Goal: Task Accomplishment & Management: Use online tool/utility

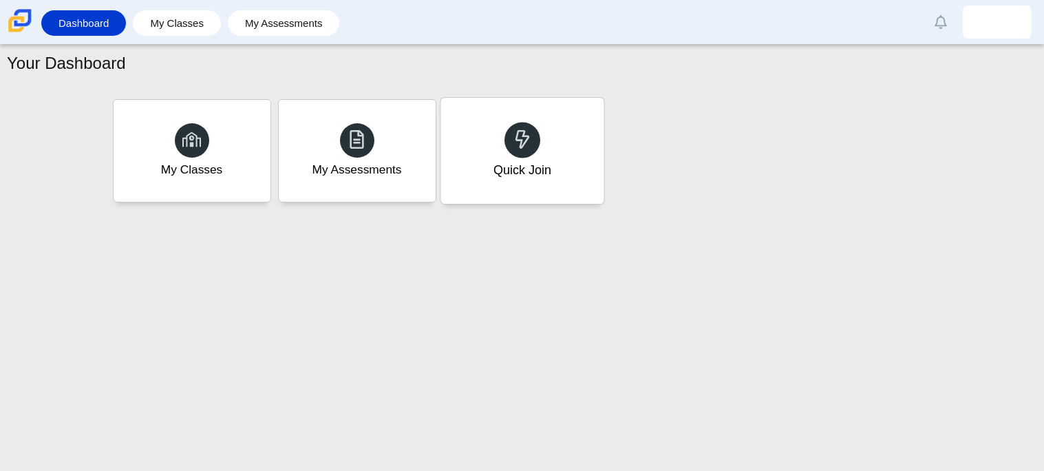
click at [510, 181] on div "Quick Join" at bounding box center [522, 151] width 163 height 106
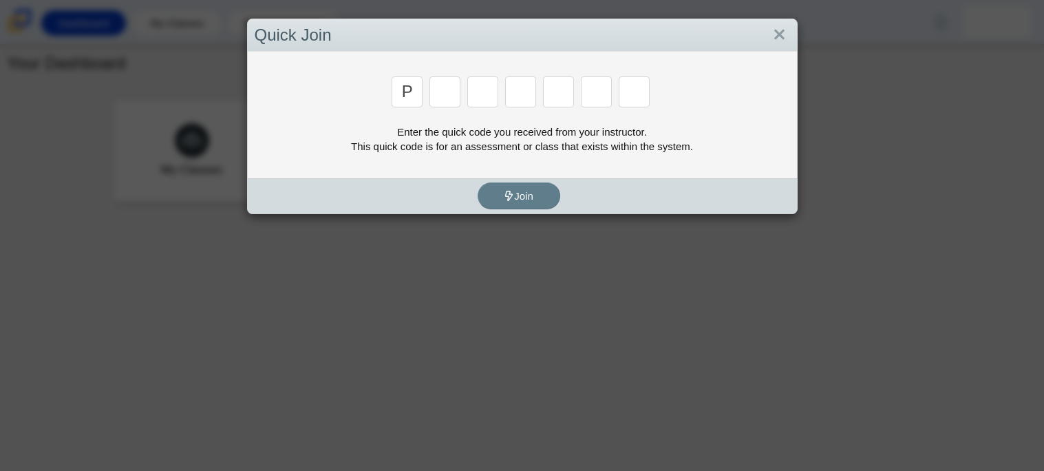
type input "p"
type input "2"
type input "p"
type input "b"
type input "t"
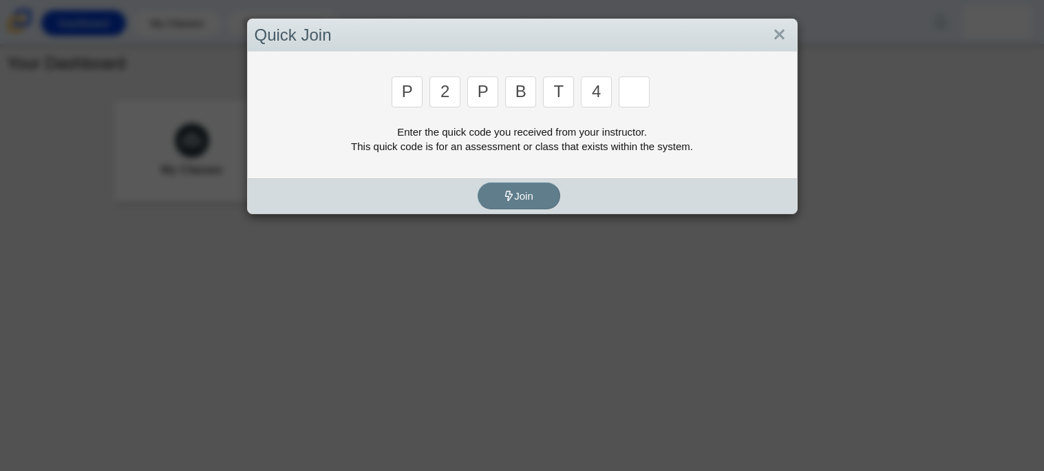
type input "4"
type input "9"
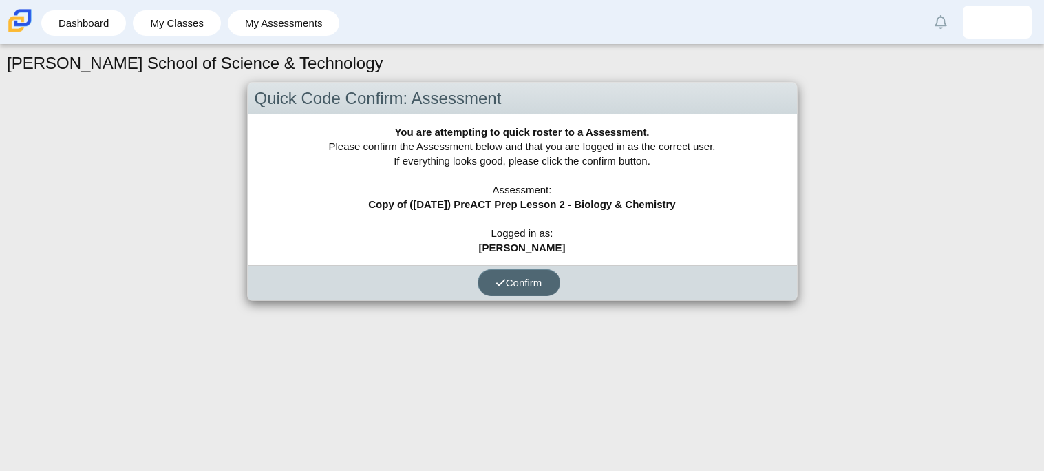
click at [514, 282] on span "Confirm" at bounding box center [519, 283] width 47 height 12
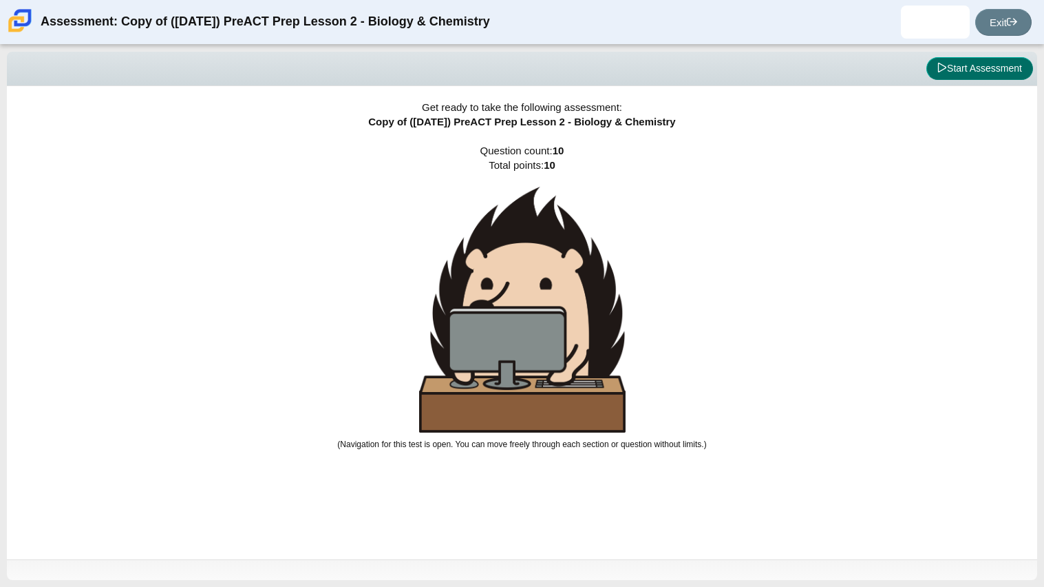
click at [998, 68] on button "Start Assessment" at bounding box center [980, 68] width 107 height 23
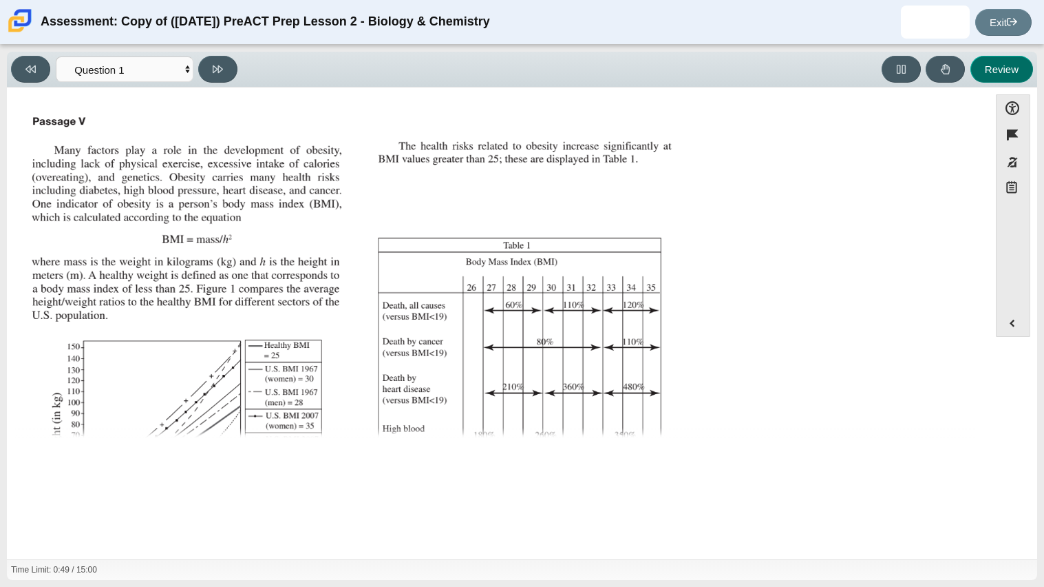
click at [998, 68] on button "Review" at bounding box center [1002, 69] width 63 height 27
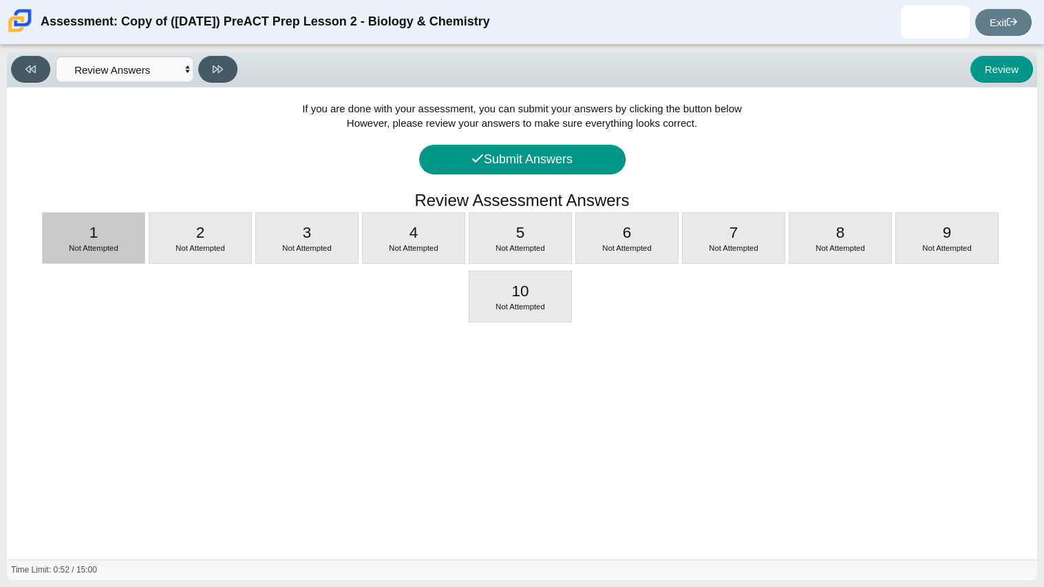
click at [84, 236] on div "1 Not Attempted" at bounding box center [94, 238] width 102 height 50
select select "88c27e0d-eae0-4ba9-ac20-9160ce6547ef"
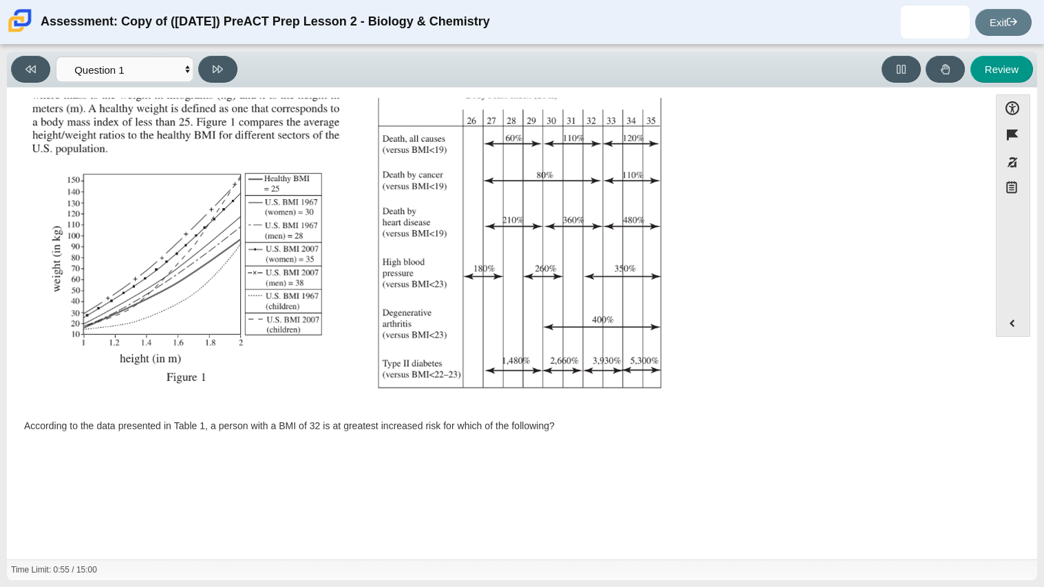
scroll to position [293, 0]
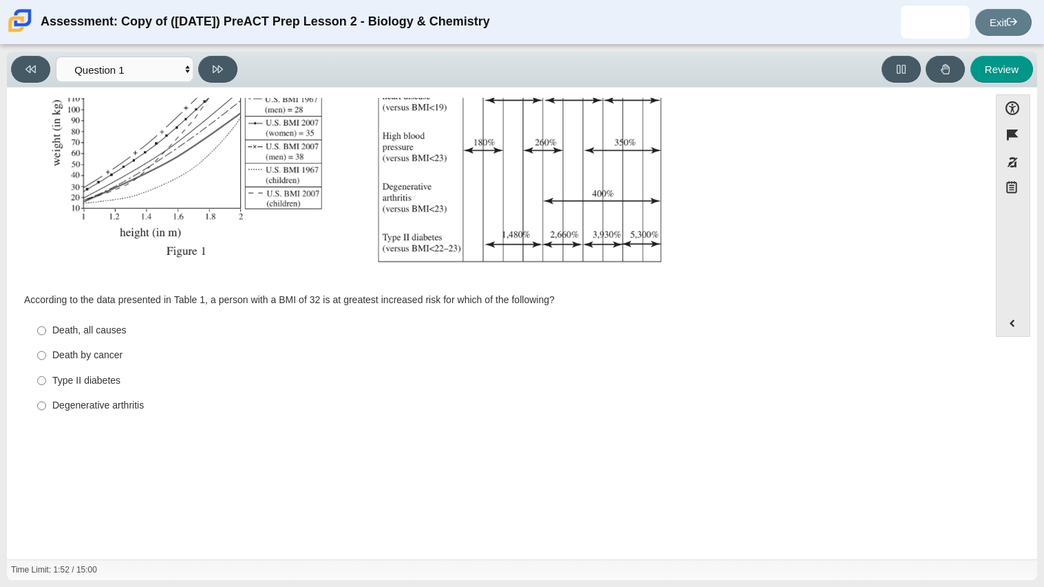
click at [116, 407] on div "Degenerative arthritis" at bounding box center [508, 406] width 913 height 14
click at [46, 407] on input "Degenerative arthritis Degenerative arthritis" at bounding box center [41, 405] width 9 height 25
radio input "true"
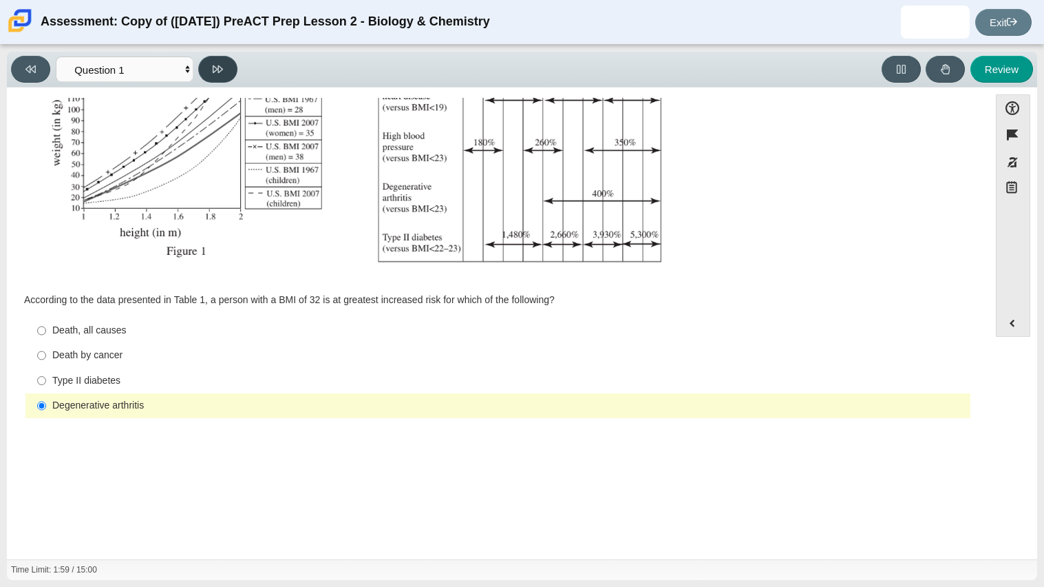
click at [218, 65] on icon at bounding box center [218, 69] width 10 height 8
select select "f31ee183-ab53-48c9-9374-3a18949ab500"
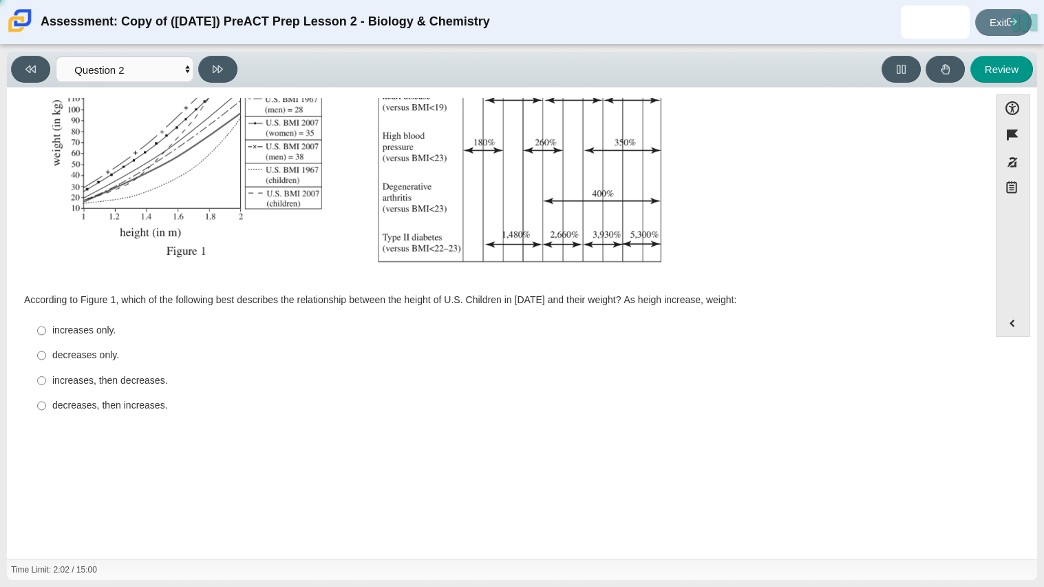
scroll to position [291, 0]
click at [101, 335] on div "increases only." at bounding box center [508, 333] width 913 height 14
click at [46, 335] on input "increases only. increases only." at bounding box center [41, 332] width 9 height 25
radio input "true"
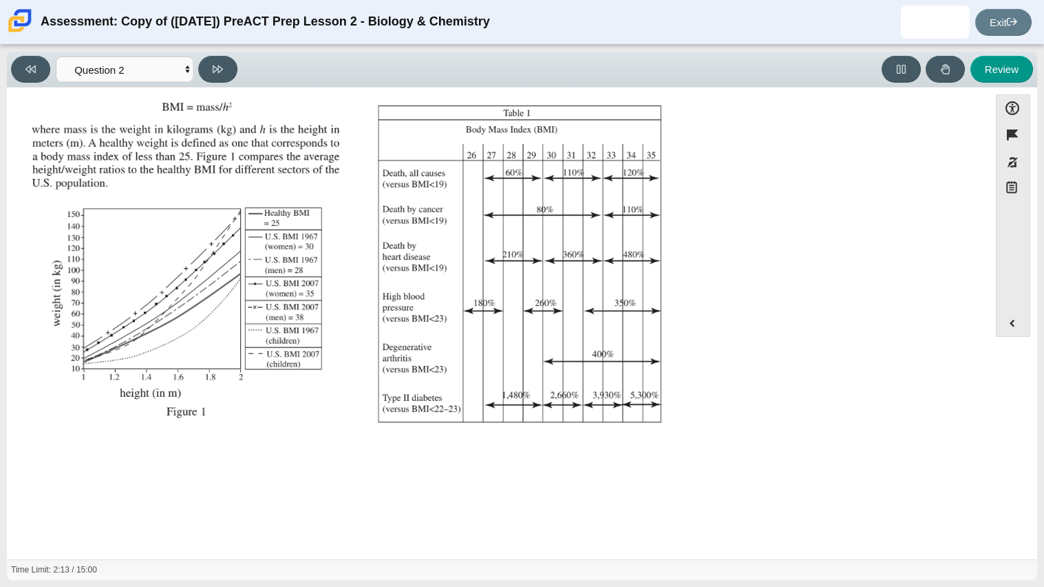
scroll to position [293, 0]
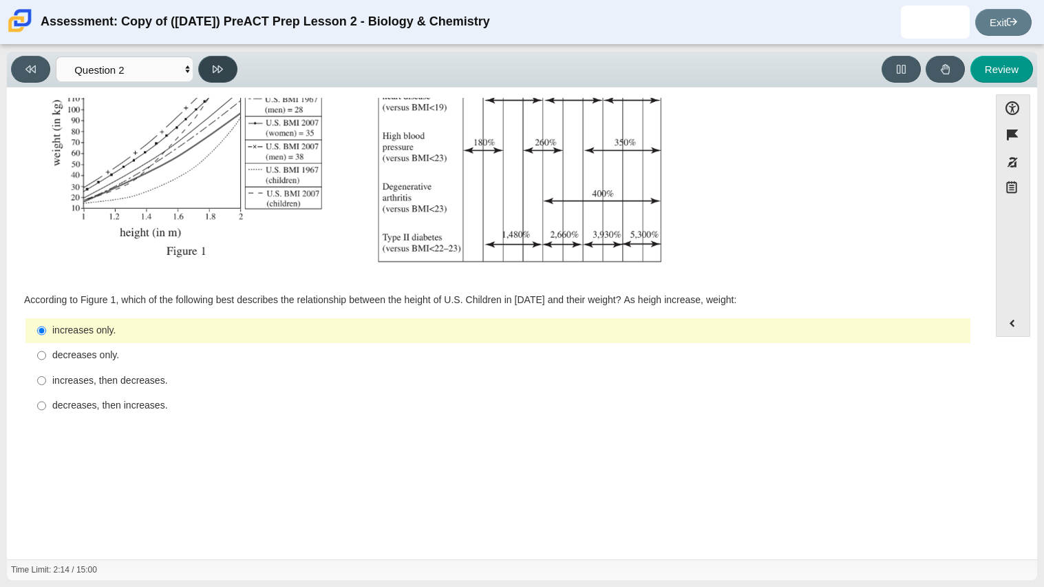
click at [219, 65] on icon at bounding box center [218, 69] width 10 height 10
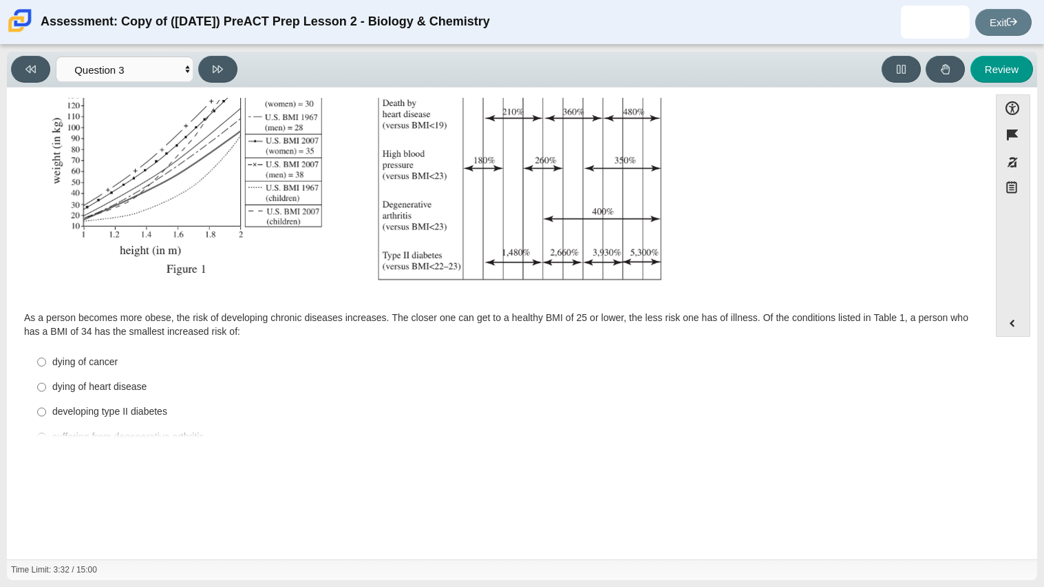
scroll to position [306, 0]
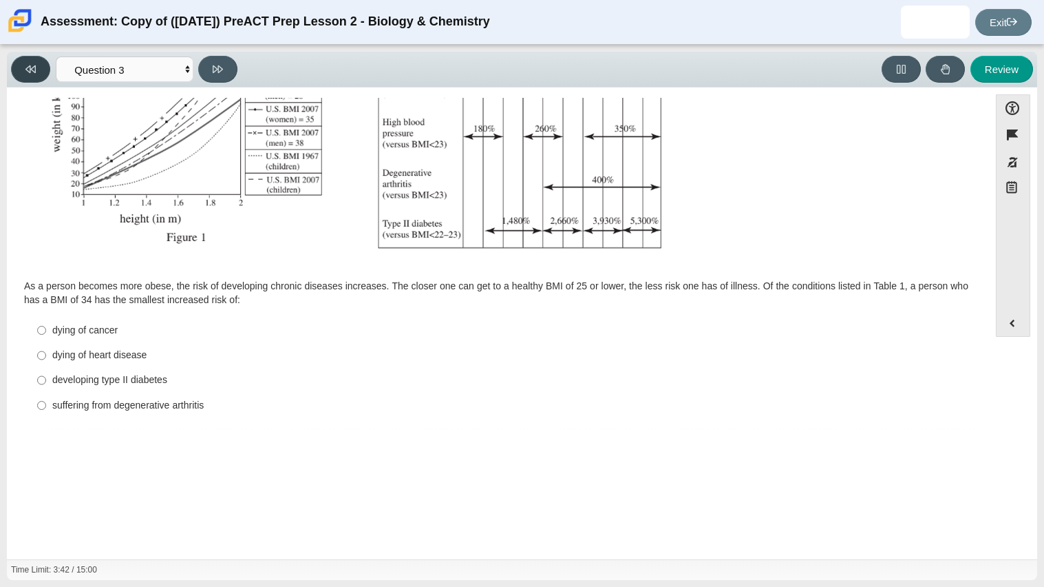
click at [49, 72] on button at bounding box center [30, 69] width 39 height 27
select select "f31ee183-ab53-48c9-9374-3a18949ab500"
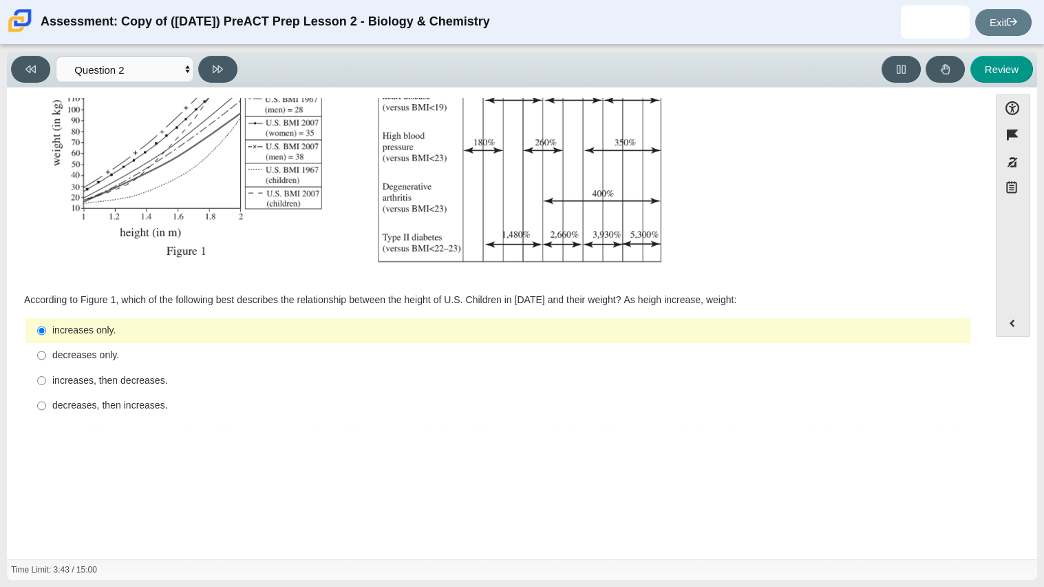
click at [102, 377] on div "increases, then decreases." at bounding box center [508, 381] width 913 height 14
click at [46, 377] on input "increases, then decreases. increases, then decreases." at bounding box center [41, 380] width 9 height 25
radio input "true"
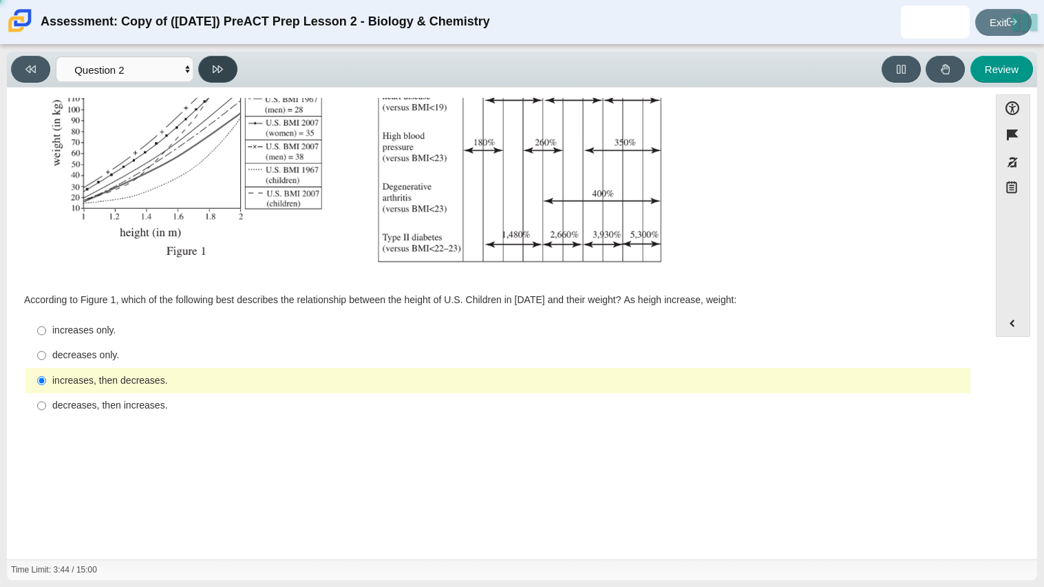
click at [216, 70] on icon at bounding box center [218, 69] width 10 height 10
select select "45e82964-709e-4180-9336-970e18221224"
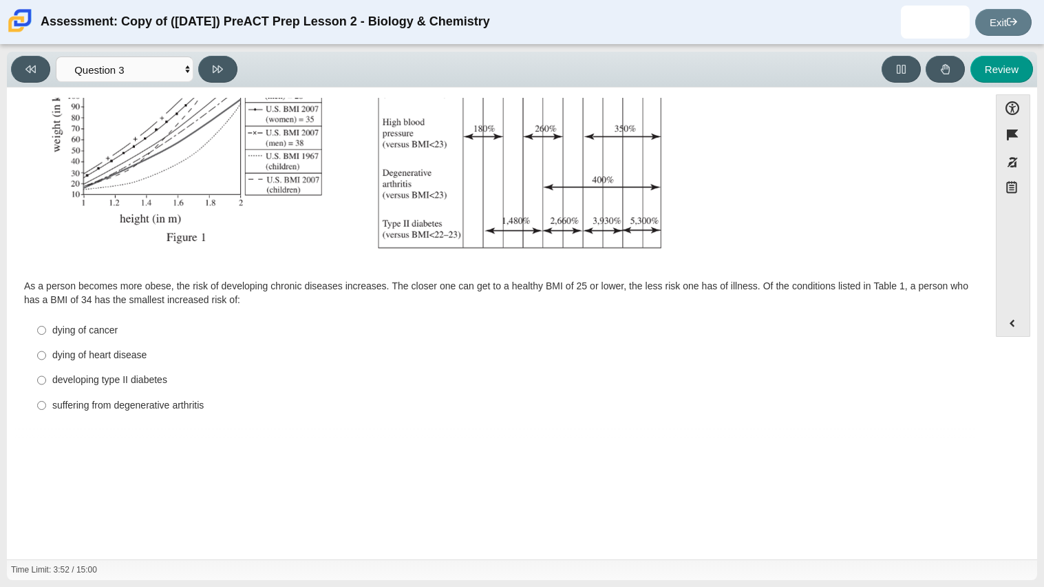
click at [277, 292] on div "As a person becomes more obese, the risk of developing chronic diseases increas…" at bounding box center [498, 293] width 948 height 27
click at [108, 368] on label "developing type II diabetes developing type II diabetes" at bounding box center [499, 380] width 943 height 25
click at [46, 368] on input "developing type II diabetes developing type II diabetes" at bounding box center [41, 380] width 9 height 25
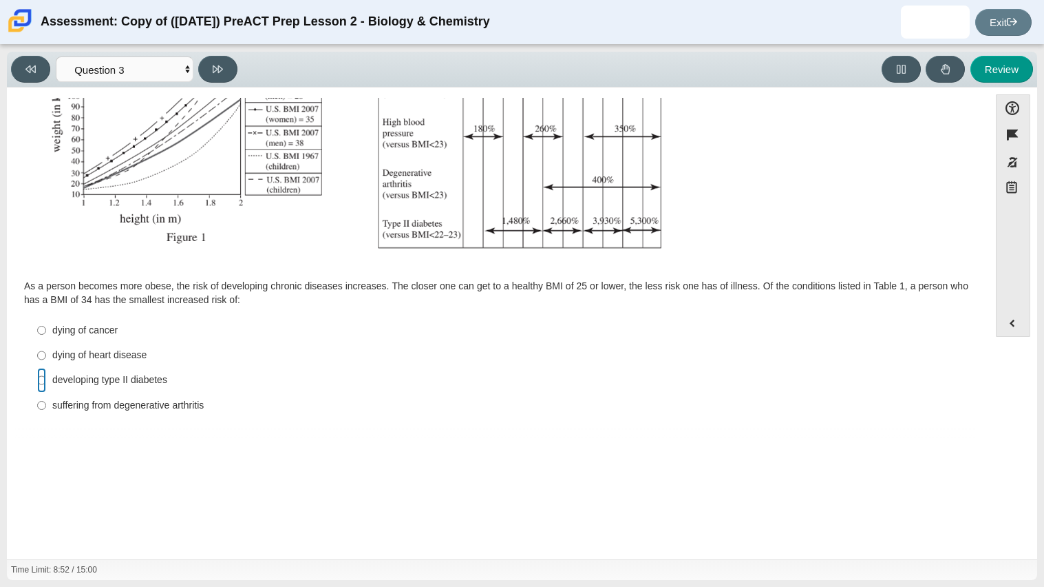
radio input "true"
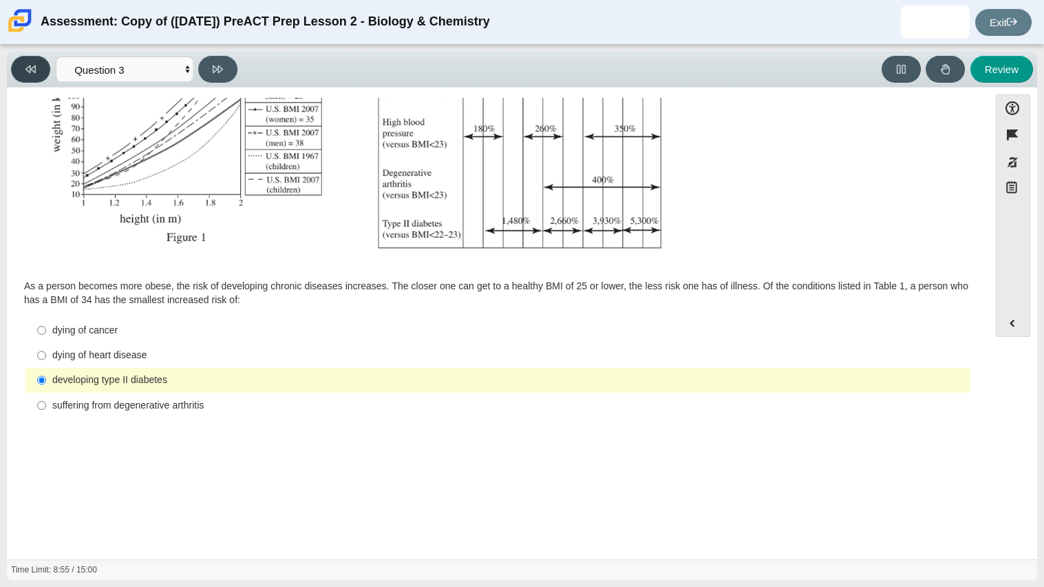
click at [32, 74] on button at bounding box center [30, 69] width 39 height 27
select select "f31ee183-ab53-48c9-9374-3a18949ab500"
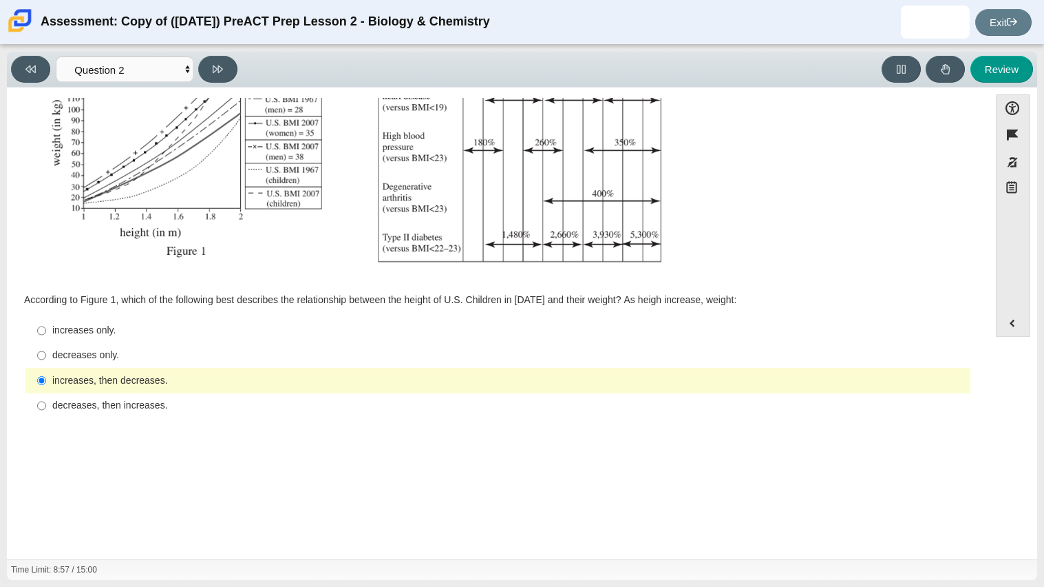
click at [63, 325] on div "increases only." at bounding box center [508, 331] width 913 height 14
click at [46, 325] on input "increases only. increases only." at bounding box center [41, 330] width 9 height 25
radio input "true"
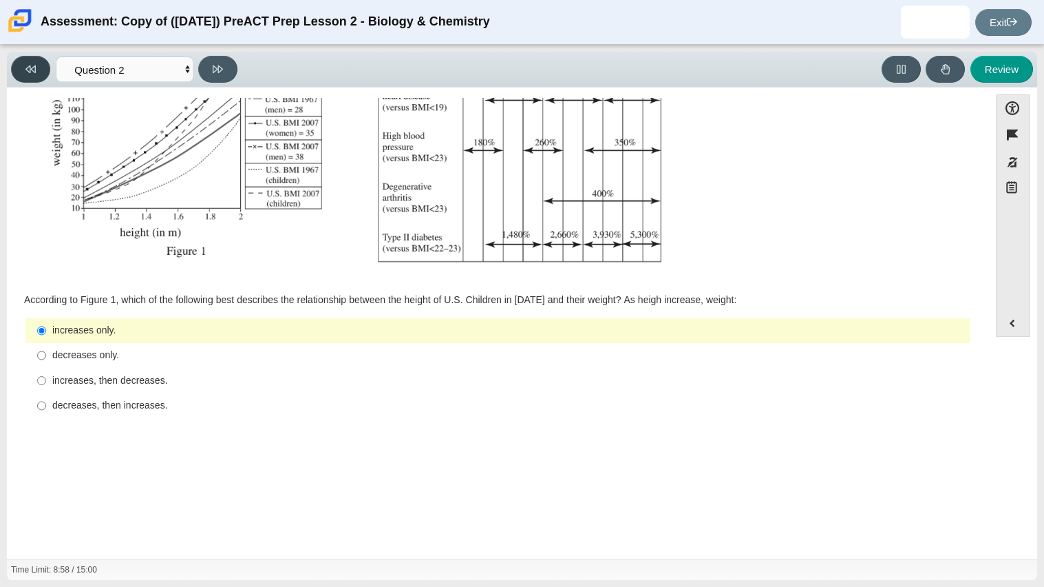
click at [23, 74] on button at bounding box center [30, 69] width 39 height 27
select select "88c27e0d-eae0-4ba9-ac20-9160ce6547ef"
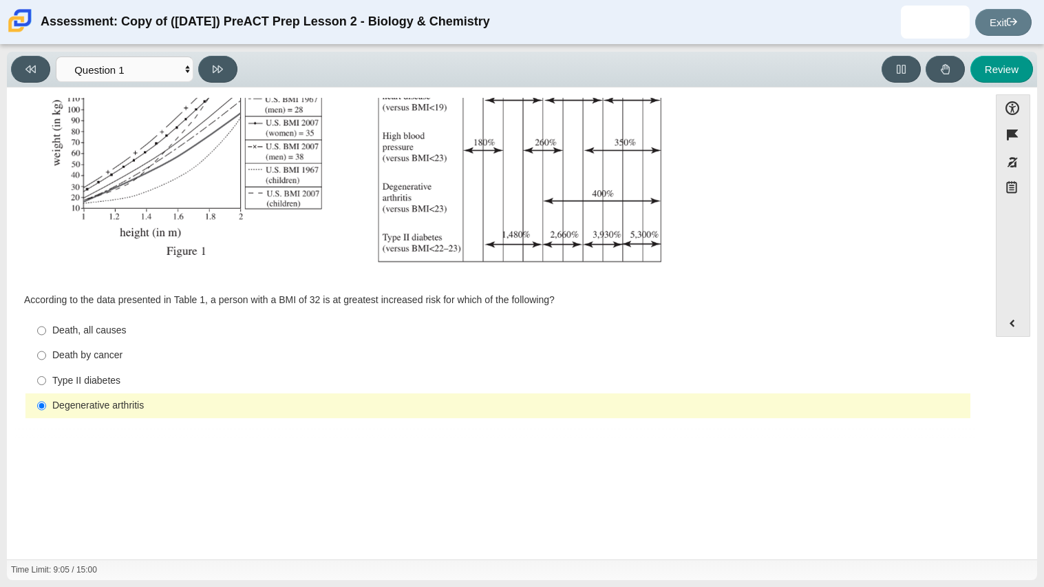
click at [81, 385] on div "Type II diabetes" at bounding box center [508, 381] width 913 height 14
click at [46, 385] on input "Type II diabetes Type II diabetes" at bounding box center [41, 380] width 9 height 25
radio input "true"
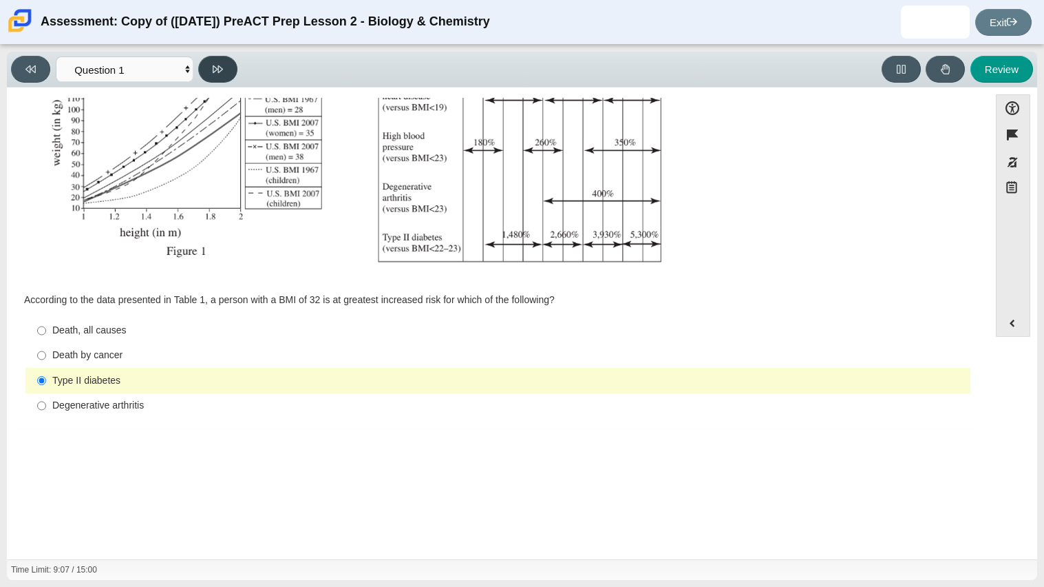
click at [218, 75] on button at bounding box center [217, 69] width 39 height 27
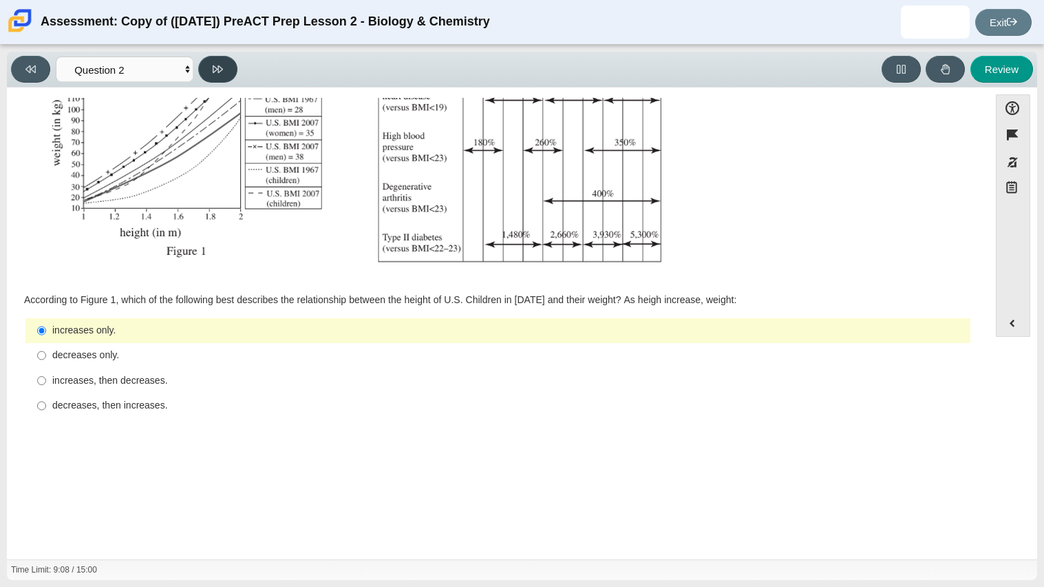
click at [218, 78] on button at bounding box center [217, 69] width 39 height 27
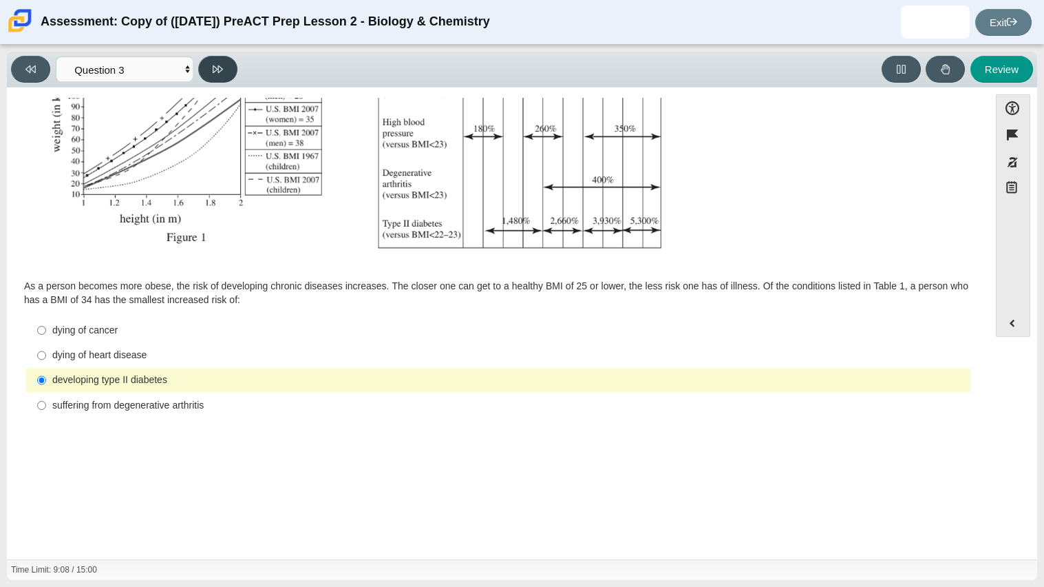
click at [218, 78] on button at bounding box center [217, 69] width 39 height 27
select select "71dcacfe-cf8b-4cdc-be22-b82c8aec5da2"
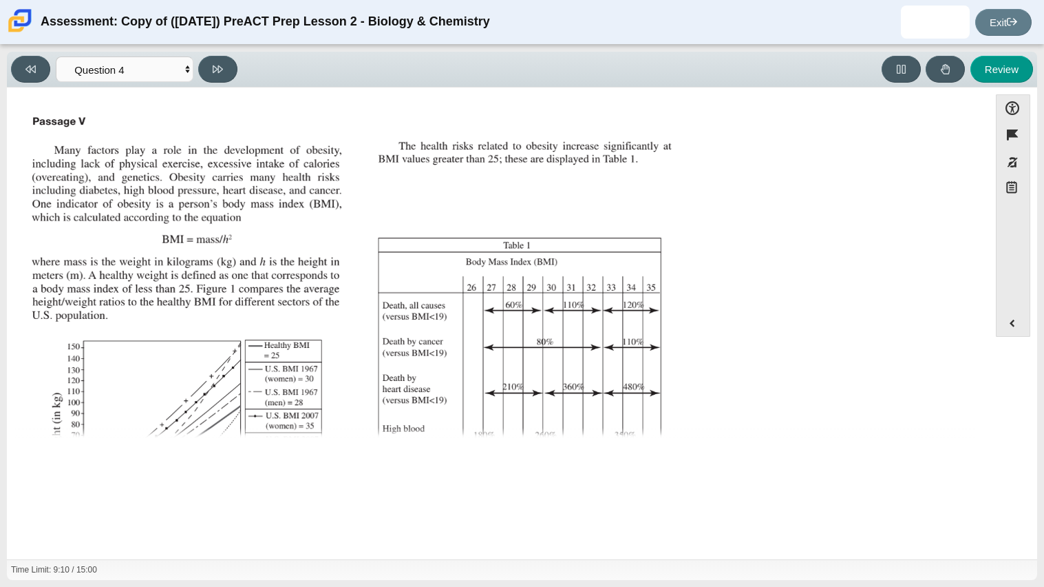
scroll to position [294, 0]
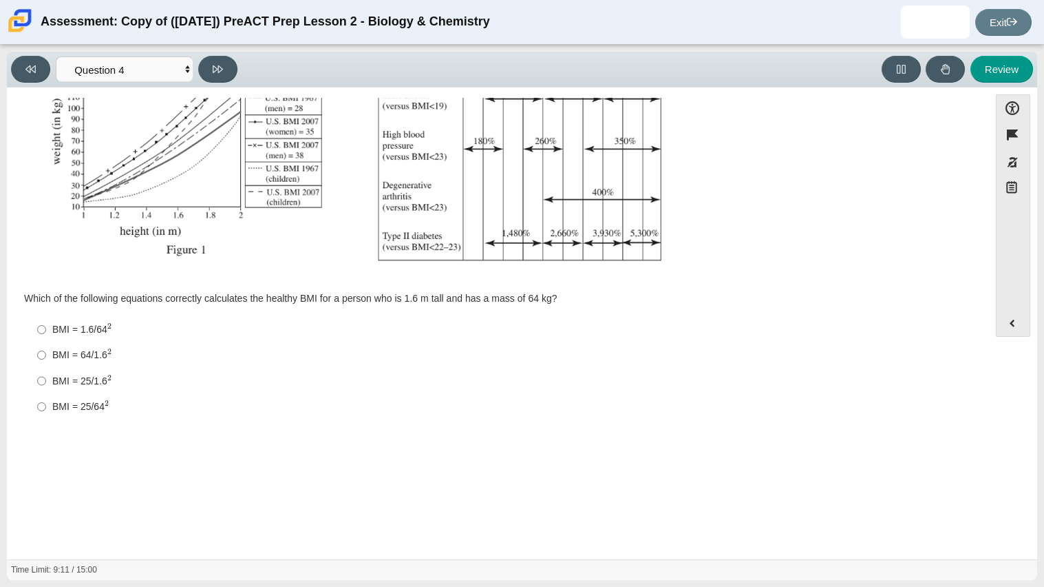
click at [101, 383] on div "BMI = 25/1.6 2" at bounding box center [508, 381] width 913 height 14
click at [46, 383] on input "BMI = 25/1.6 2 BMI = 25/1.62" at bounding box center [41, 380] width 9 height 25
radio input "true"
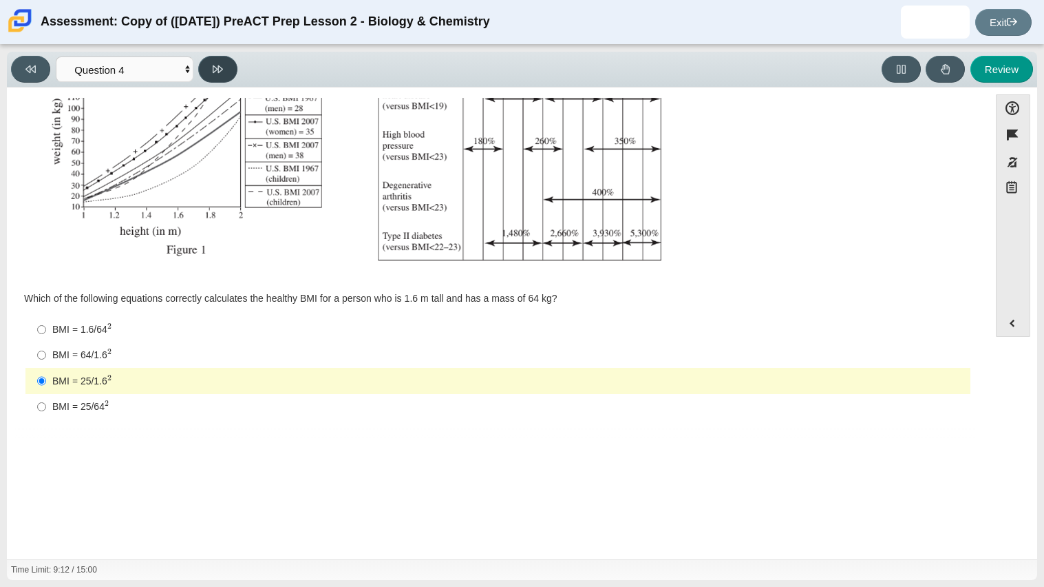
click at [227, 65] on button at bounding box center [217, 69] width 39 height 27
select select "c6558c8b-086a-4b4c-b582-9428309971ba"
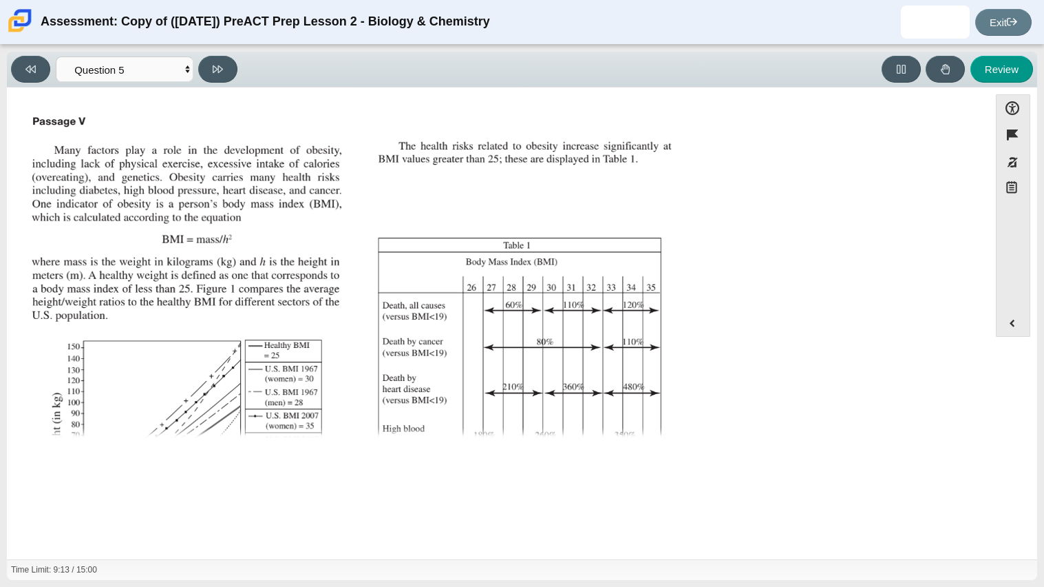
scroll to position [293, 0]
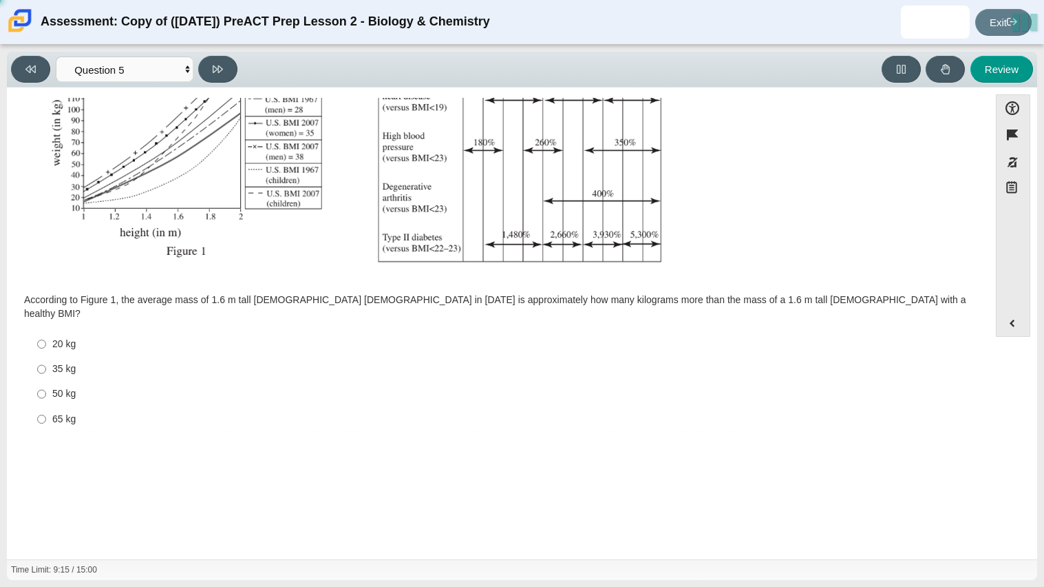
click at [65, 362] on div "35 kg" at bounding box center [508, 369] width 913 height 14
click at [46, 357] on input "35 kg 35 kg" at bounding box center [41, 369] width 9 height 25
radio input "true"
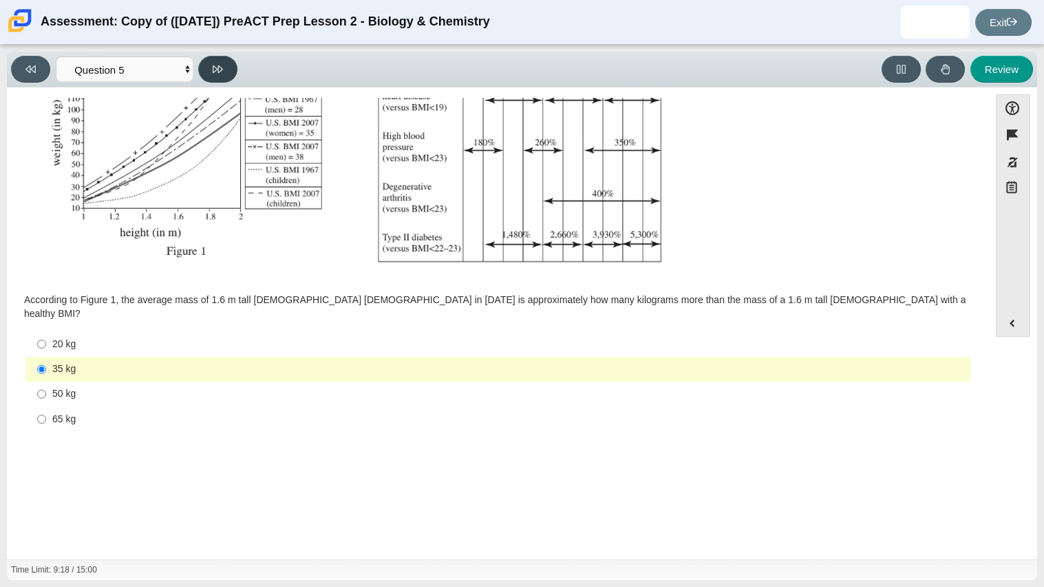
click at [218, 80] on button at bounding box center [217, 69] width 39 height 27
select select "74d98ab6-2529-481e-9250-4e9263ec31cd"
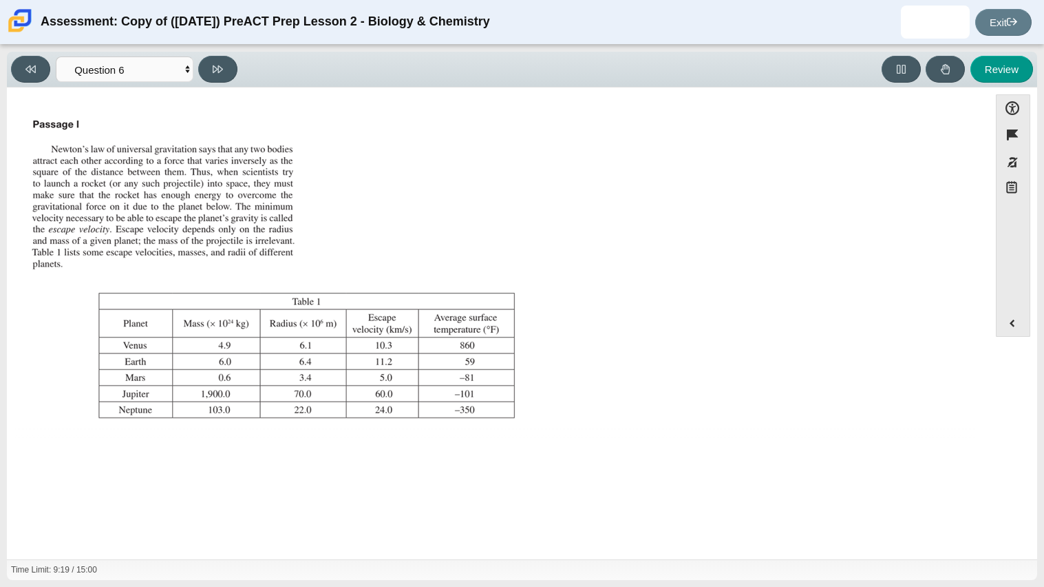
scroll to position [158, 0]
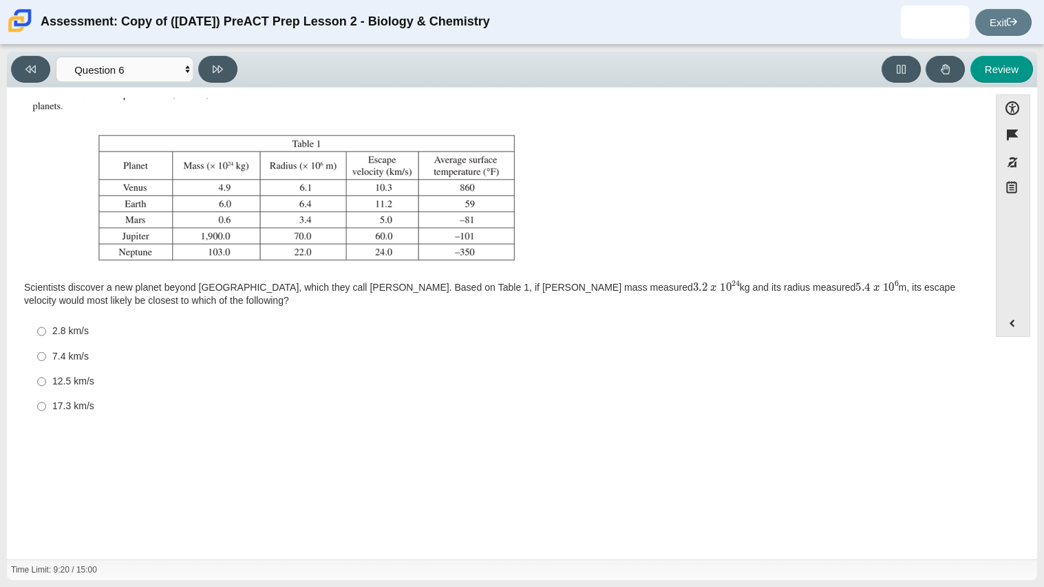
click at [154, 353] on div "7.4 km/s" at bounding box center [508, 357] width 913 height 14
click at [46, 353] on input "7.4 km/s 7.4 km/s" at bounding box center [41, 356] width 9 height 25
radio input "true"
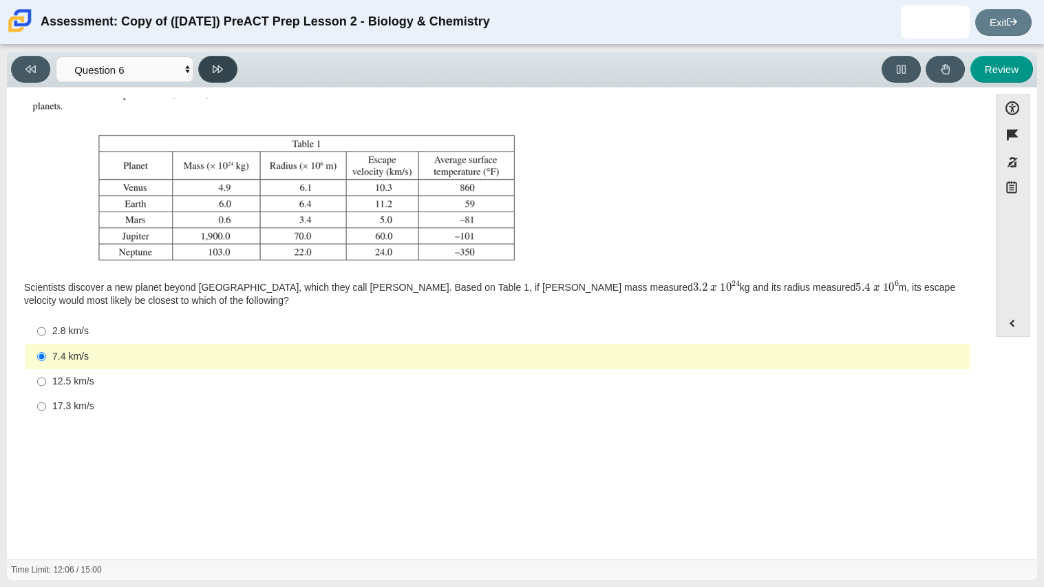
click at [215, 71] on icon at bounding box center [218, 69] width 10 height 10
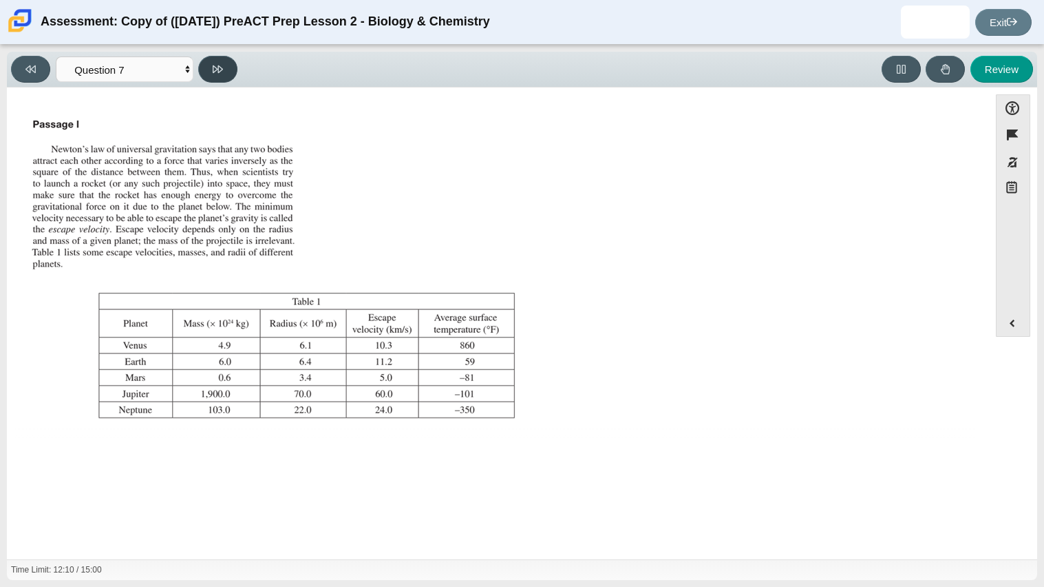
click at [215, 71] on icon at bounding box center [218, 69] width 10 height 10
click at [31, 61] on button at bounding box center [30, 69] width 39 height 27
select select "31694628-7769-4744-9964-d3ed6115c03c"
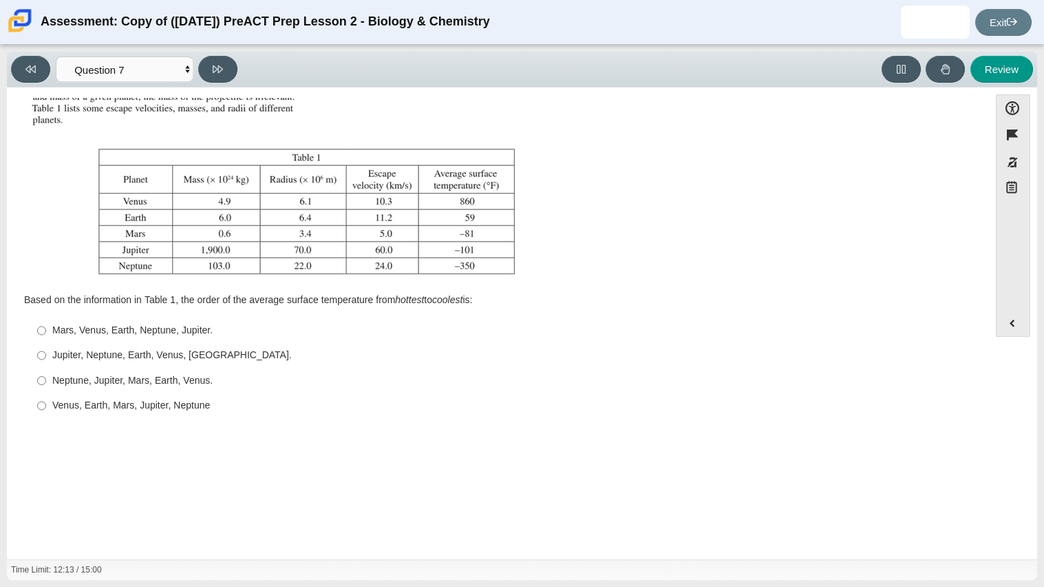
click at [132, 374] on div "Neptune, Jupiter, Mars, Earth, Venus." at bounding box center [508, 381] width 913 height 14
click at [46, 372] on input "Neptune, Jupiter, Mars, Earth, Venus. Neptune, Jupiter, Mars, Earth, Venus." at bounding box center [41, 380] width 9 height 25
radio input "true"
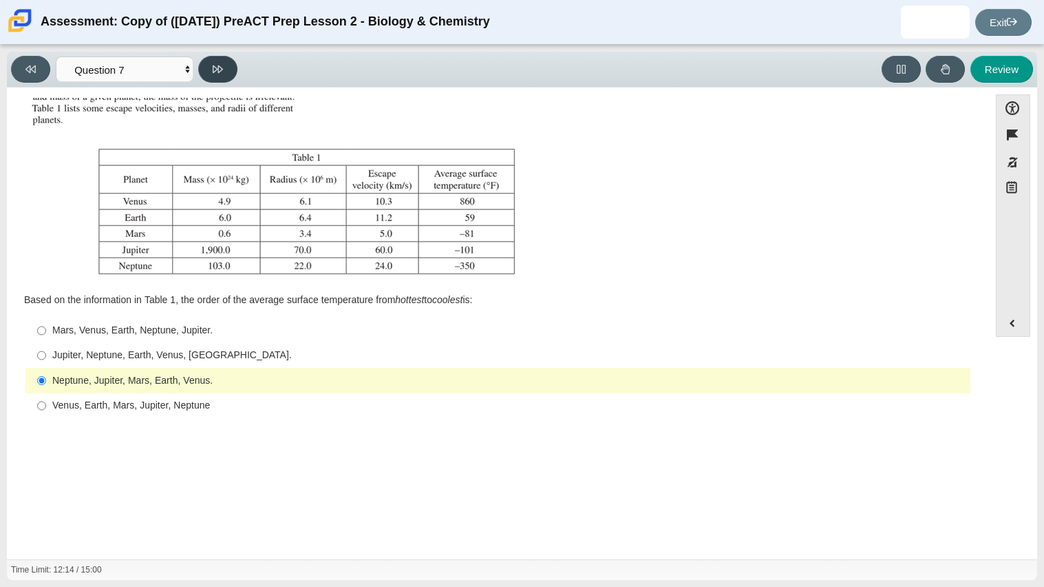
click at [224, 69] on button at bounding box center [217, 69] width 39 height 27
select select "02960795-9514-4c41-985f-77b6951c8514"
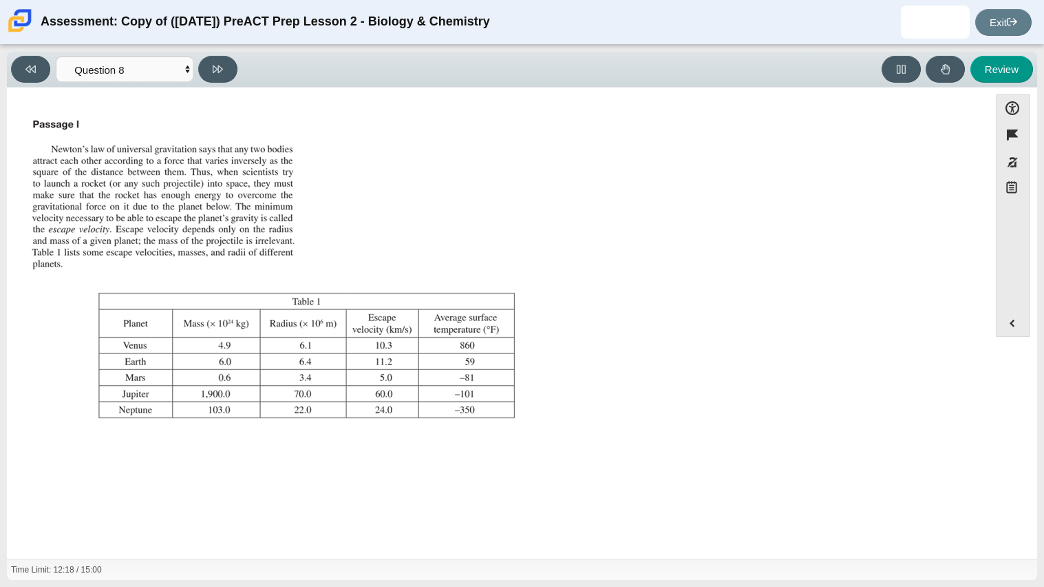
scroll to position [157, 0]
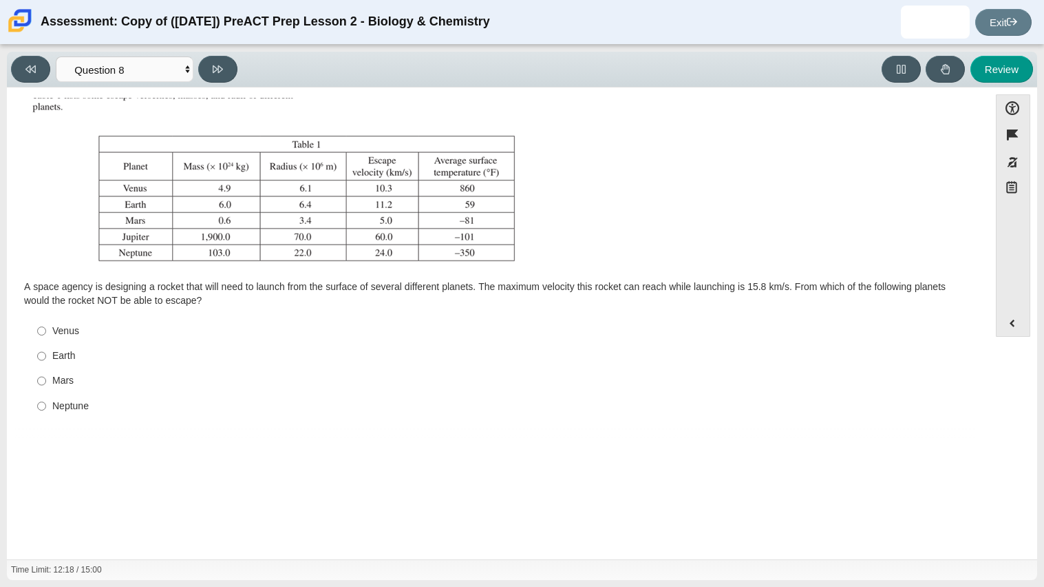
click at [76, 328] on div "Venus" at bounding box center [508, 331] width 913 height 14
click at [46, 328] on input "Venus Venus" at bounding box center [41, 330] width 9 height 25
radio input "true"
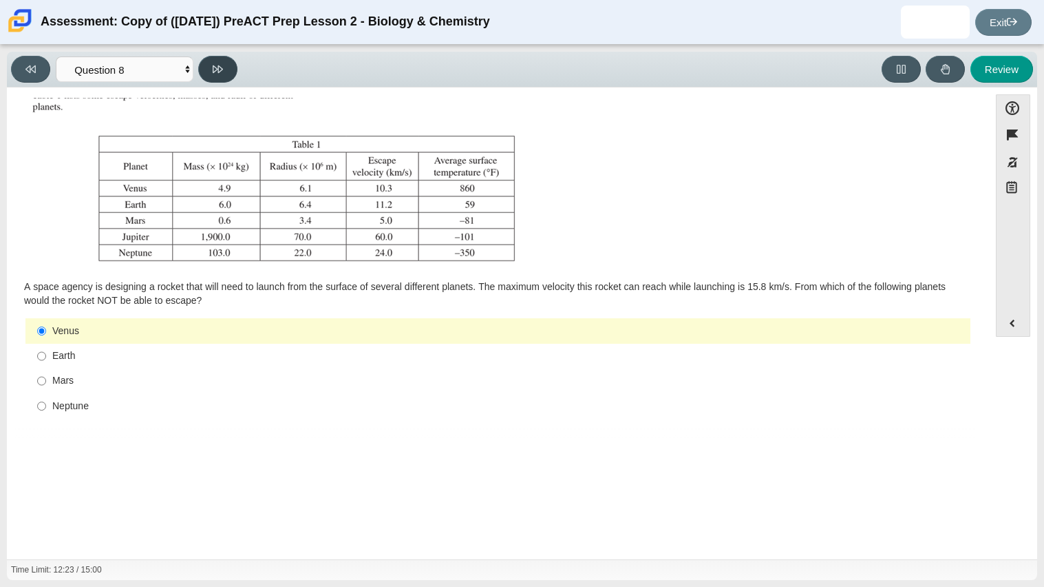
click at [216, 81] on button at bounding box center [217, 69] width 39 height 27
select select "ef19177f-9eb9-441f-a0b9-65cd4e602bb5"
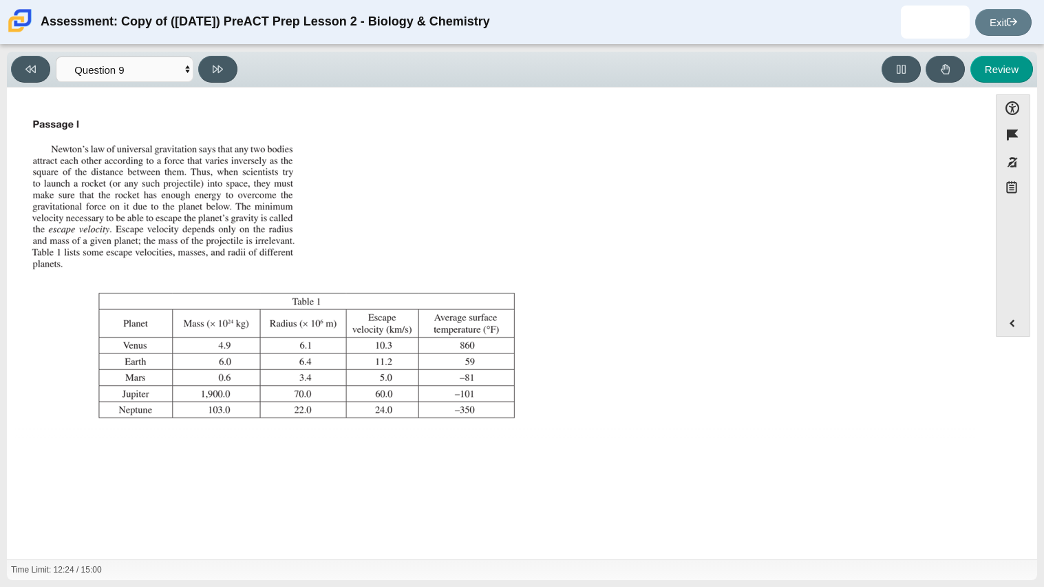
scroll to position [144, 0]
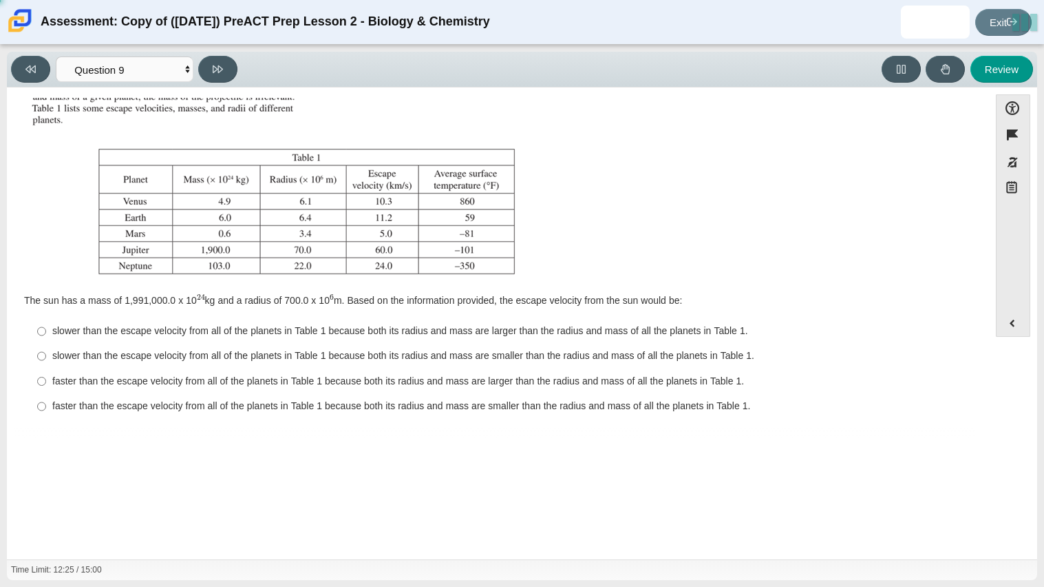
click at [193, 383] on div "faster than the escape velocity from all of the planets in Table 1 because both…" at bounding box center [508, 382] width 913 height 14
click at [46, 383] on input "faster than the escape velocity from all of the planets in Table 1 because both…" at bounding box center [41, 380] width 9 height 25
radio input "true"
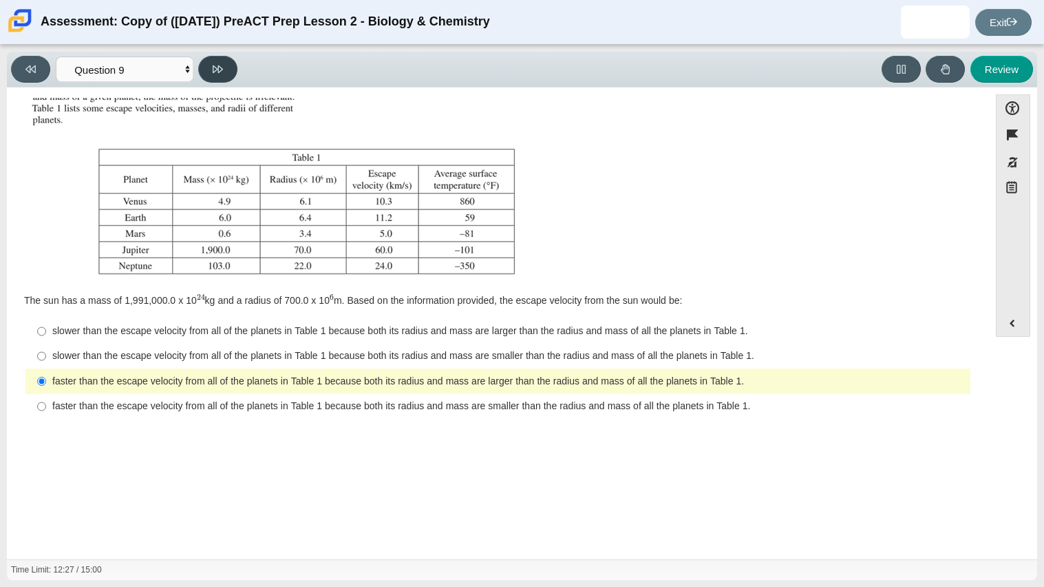
click at [217, 70] on icon at bounding box center [218, 69] width 10 height 10
select select "b9bf8baa-c570-4e7d-b5c0-da6c71b27e9c"
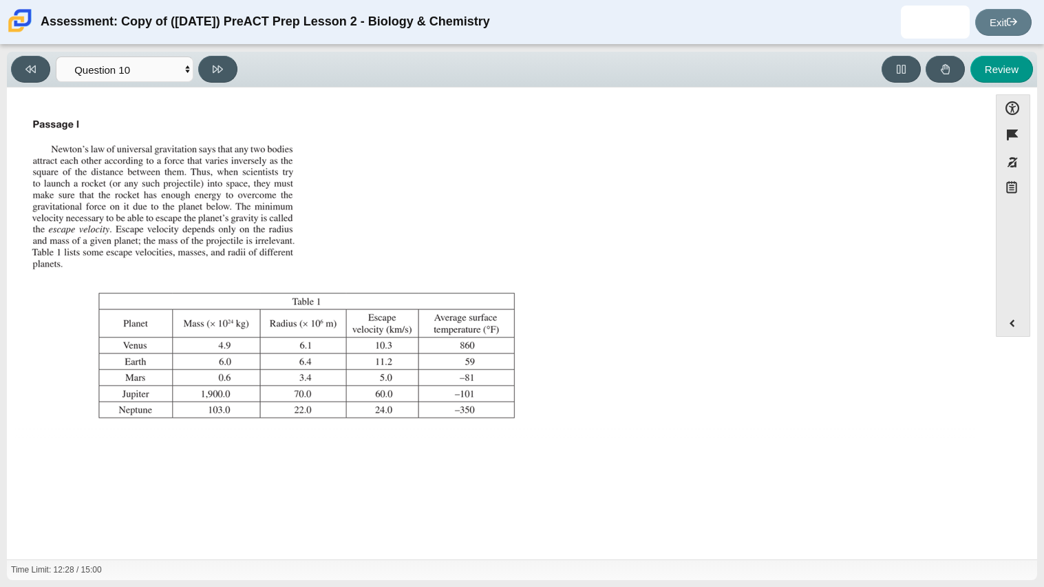
scroll to position [157, 0]
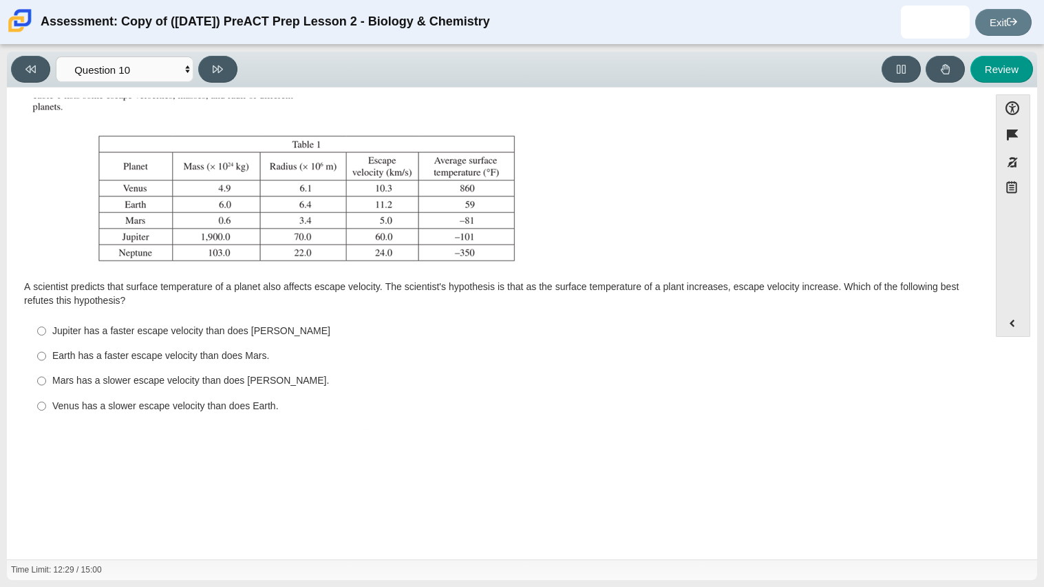
click at [154, 330] on div "Jupiter has a faster escape velocity than does Neptune" at bounding box center [508, 331] width 913 height 14
click at [46, 330] on input "Jupiter has a faster escape velocity than does Neptune Jupiter has a faster esc…" at bounding box center [41, 330] width 9 height 25
radio input "true"
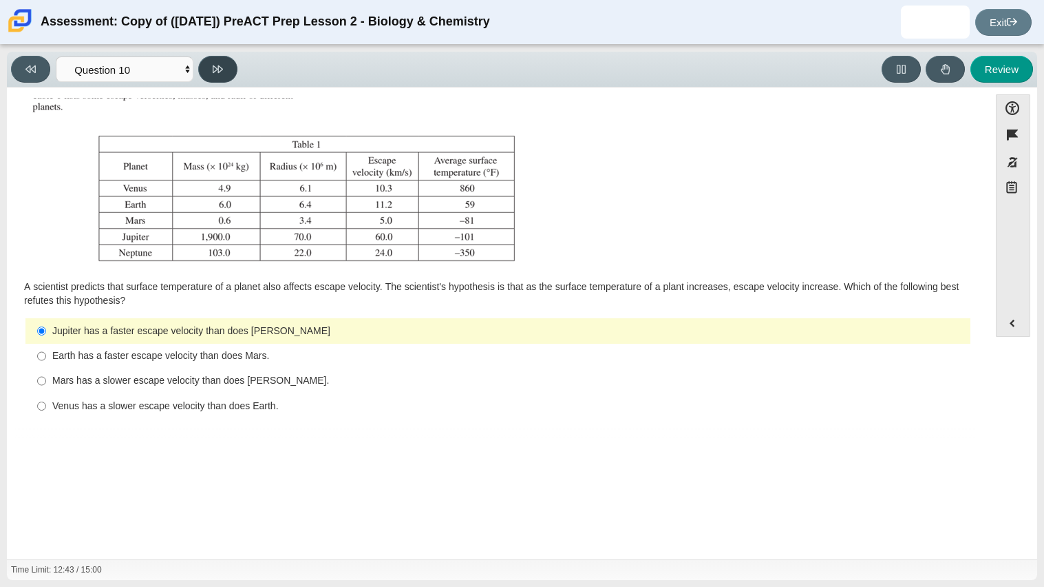
click at [223, 67] on button at bounding box center [217, 69] width 39 height 27
select select "review"
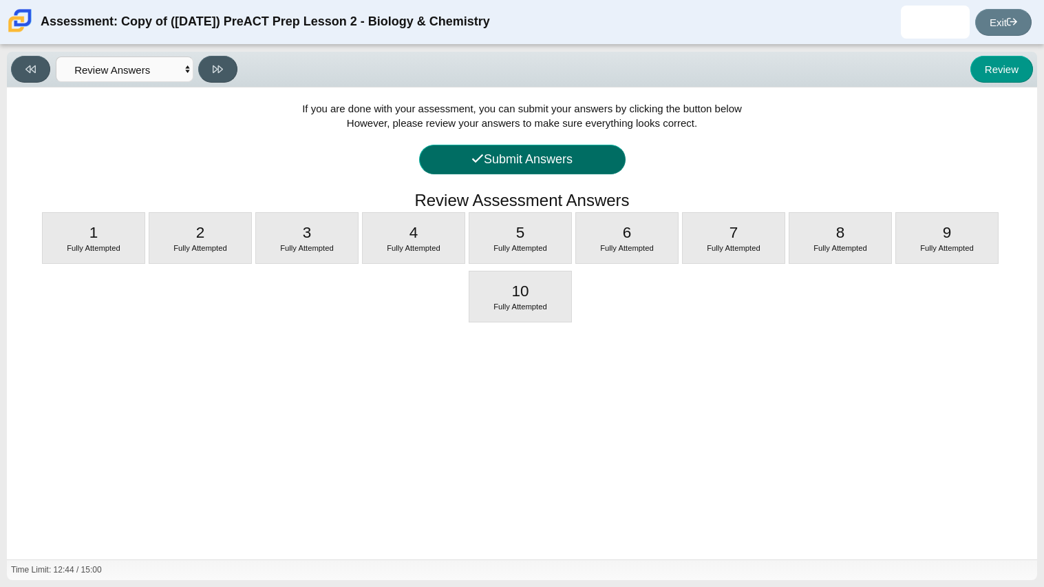
click at [490, 163] on button "Submit Answers" at bounding box center [522, 160] width 207 height 30
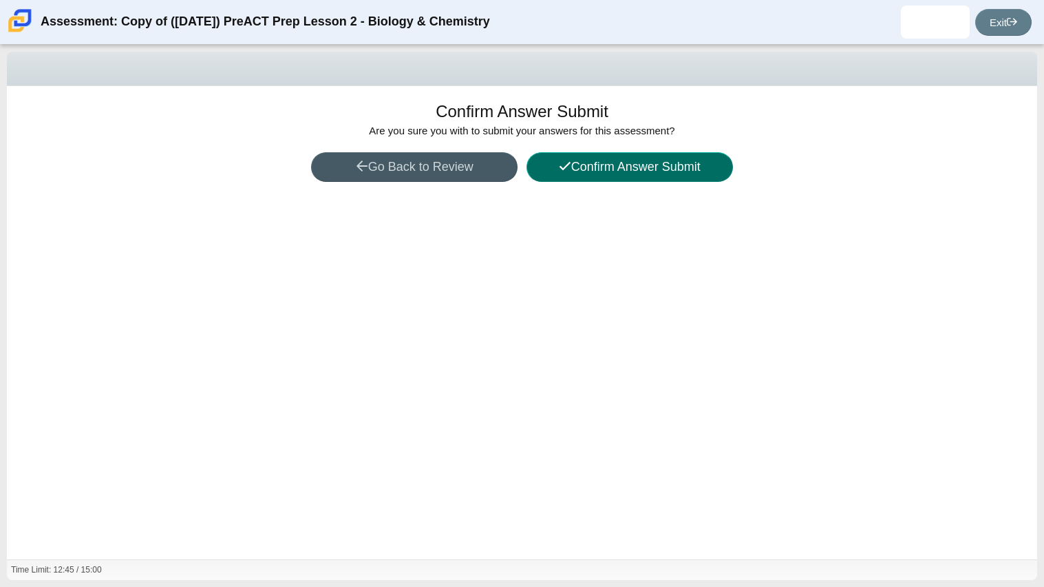
click at [598, 176] on button "Confirm Answer Submit" at bounding box center [630, 167] width 207 height 30
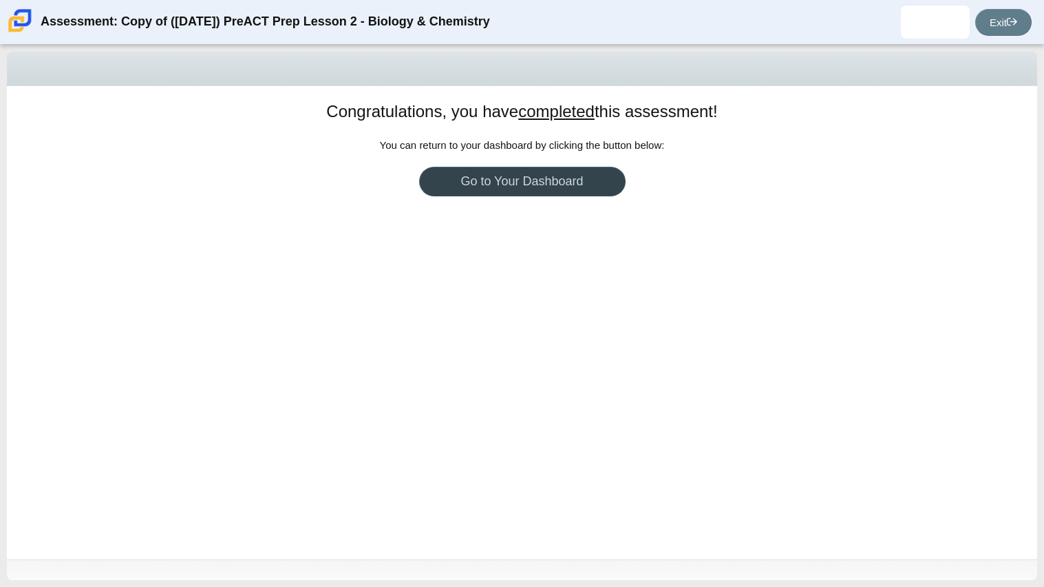
click at [523, 184] on link "Go to Your Dashboard" at bounding box center [522, 182] width 207 height 30
